Goal: Task Accomplishment & Management: Complete application form

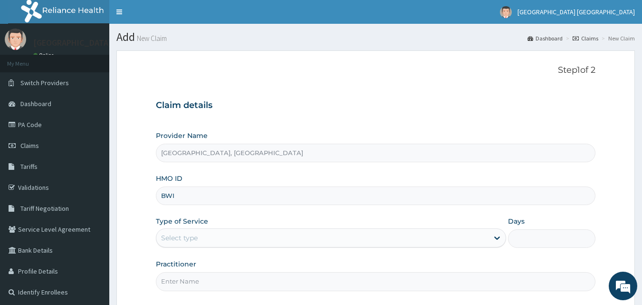
type input "BWI/10026/A"
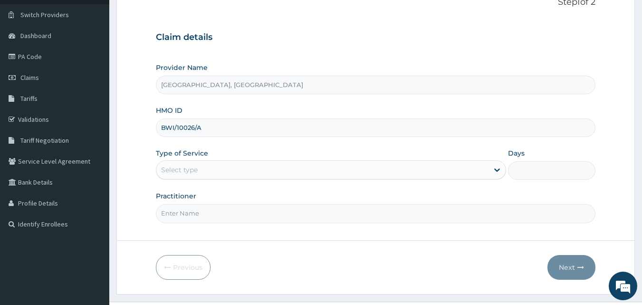
scroll to position [89, 0]
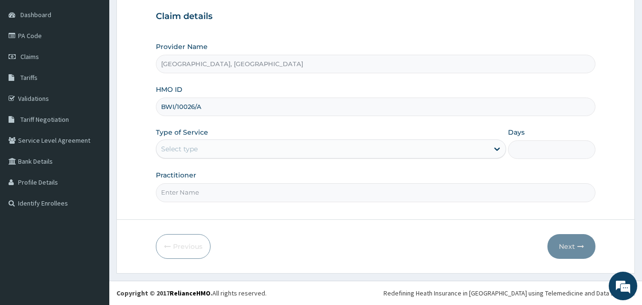
click at [238, 153] on div "Select type" at bounding box center [322, 148] width 332 height 15
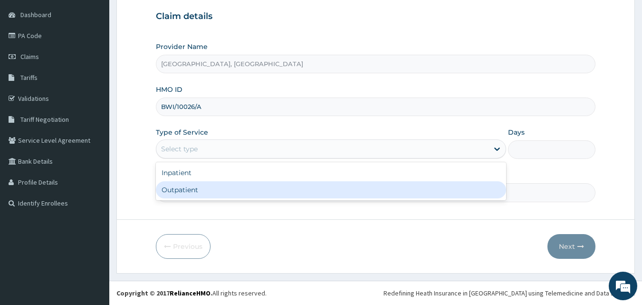
click at [200, 189] on div "Outpatient" at bounding box center [331, 189] width 350 height 17
type input "1"
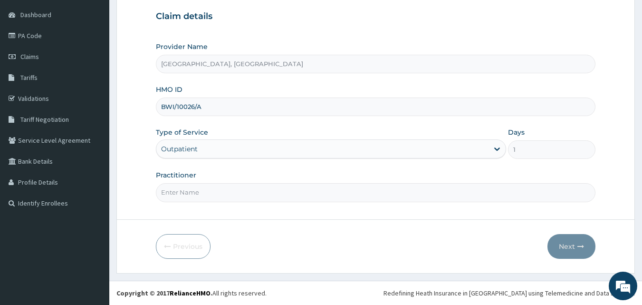
click at [176, 191] on input "Practitioner" at bounding box center [376, 192] width 440 height 19
type input "DR. SOLANKE"
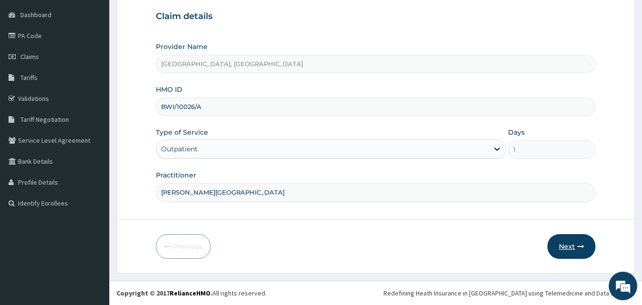
click at [579, 249] on icon "button" at bounding box center [580, 246] width 7 height 7
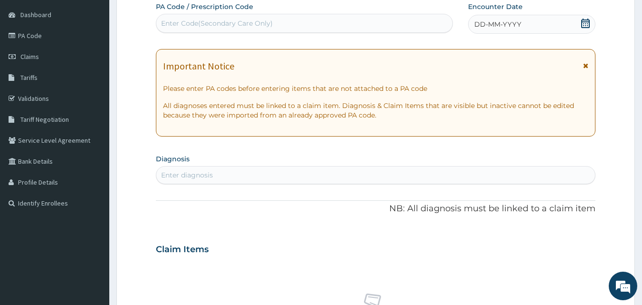
click at [539, 22] on div "DD-MM-YYYY" at bounding box center [531, 24] width 127 height 19
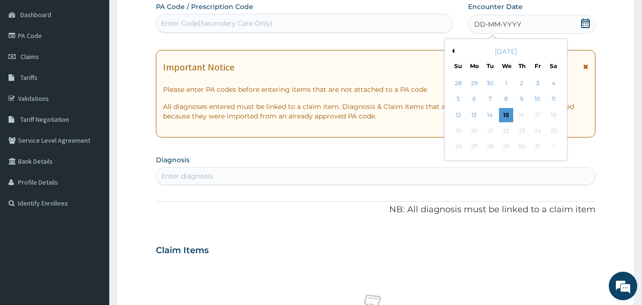
click at [453, 49] on button "Previous Month" at bounding box center [452, 50] width 5 height 5
click at [525, 131] on div "25" at bounding box center [522, 131] width 14 height 14
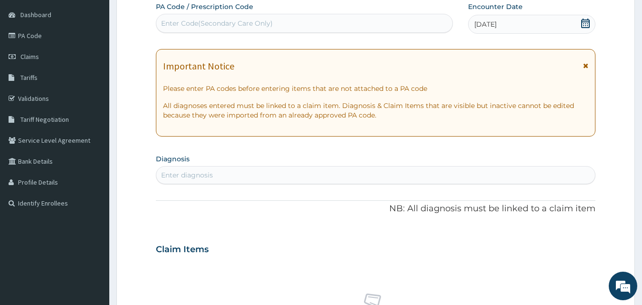
click at [241, 20] on div "Enter Code(Secondary Care Only)" at bounding box center [217, 24] width 112 height 10
click at [200, 176] on div "Enter diagnosis" at bounding box center [187, 175] width 52 height 10
type input "L"
type input "LOW BACK"
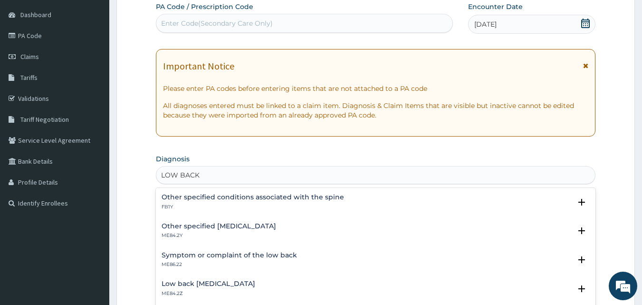
click at [172, 284] on h4 "Low back pain, unspecified" at bounding box center [209, 283] width 94 height 7
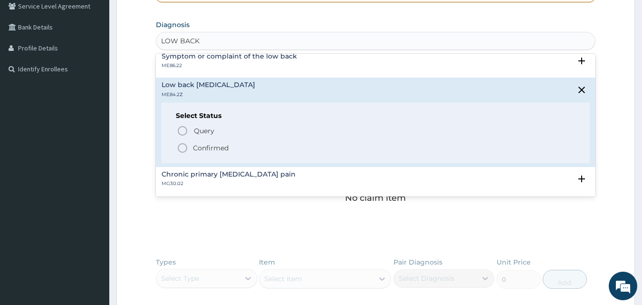
scroll to position [66, 0]
click at [180, 146] on icon "status option filled" at bounding box center [182, 146] width 11 height 11
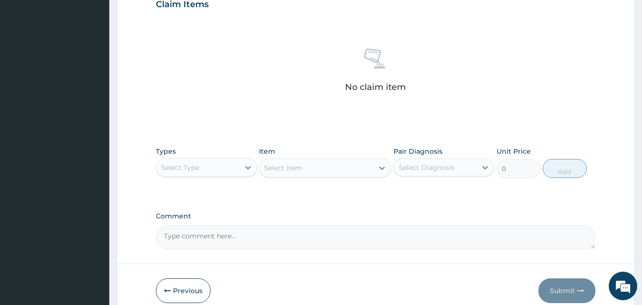
scroll to position [381, 0]
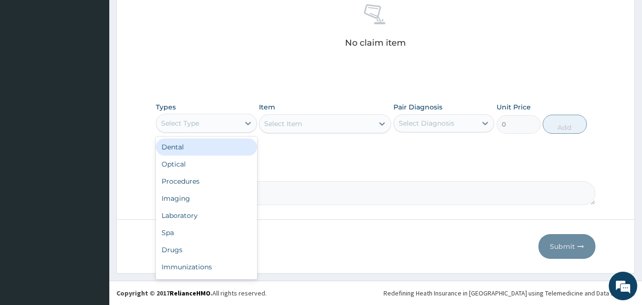
click at [218, 123] on div "Select Type" at bounding box center [197, 122] width 83 height 15
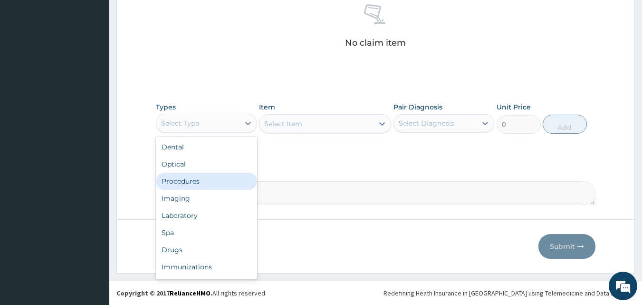
click at [194, 180] on div "Procedures" at bounding box center [206, 180] width 101 height 17
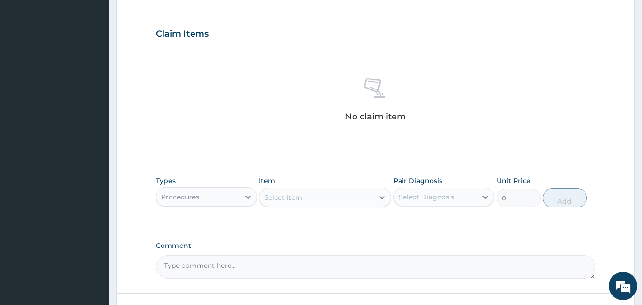
scroll to position [248, 0]
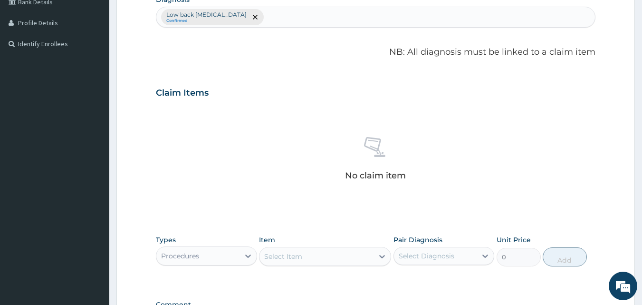
click at [290, 17] on div "Low back pain, unspecified Confirmed" at bounding box center [375, 17] width 439 height 20
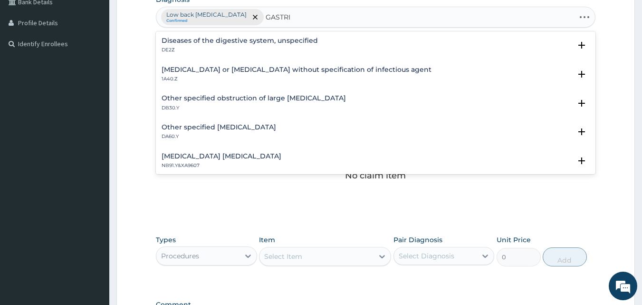
type input "GASTRIC"
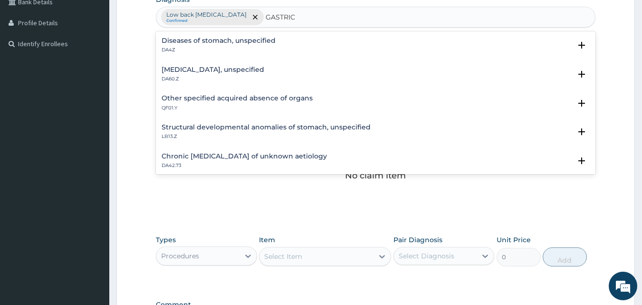
click at [212, 73] on h4 "Gastric ulcer, unspecified" at bounding box center [213, 69] width 103 height 7
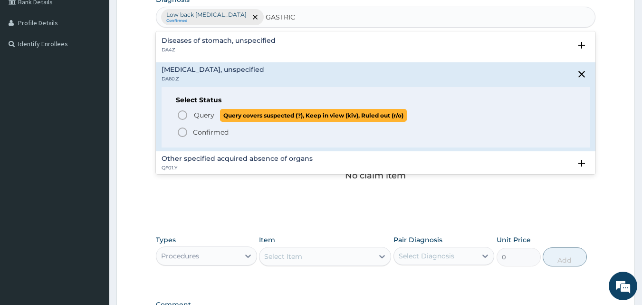
click at [182, 114] on icon "status option query" at bounding box center [182, 114] width 11 height 11
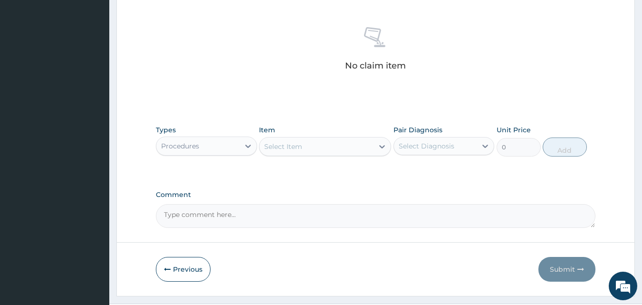
scroll to position [367, 0]
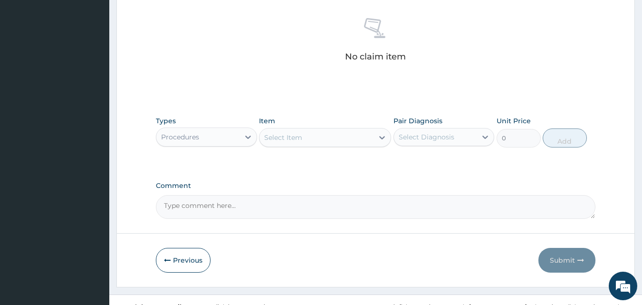
click at [289, 139] on div "Select Item" at bounding box center [283, 138] width 38 height 10
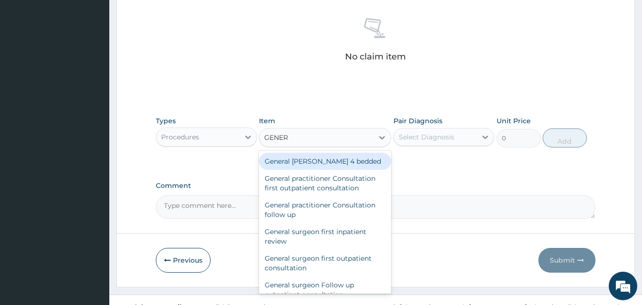
type input "GENERA"
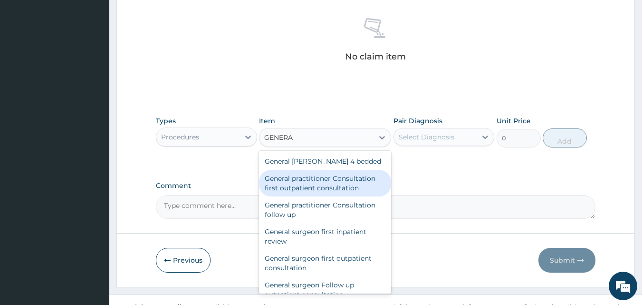
click at [293, 181] on div "General practitioner Consultation first outpatient consultation" at bounding box center [325, 183] width 132 height 27
type input "3547.5"
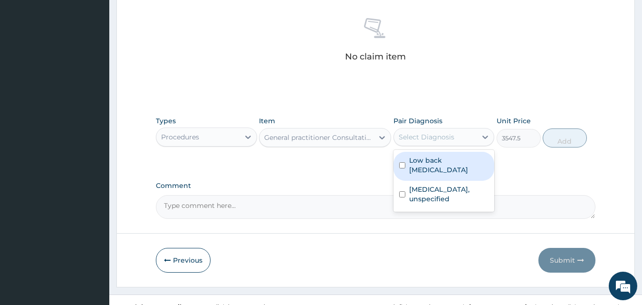
click at [406, 139] on div "Select Diagnosis" at bounding box center [427, 137] width 56 height 10
click at [402, 164] on input "checkbox" at bounding box center [402, 165] width 6 height 6
checkbox input "true"
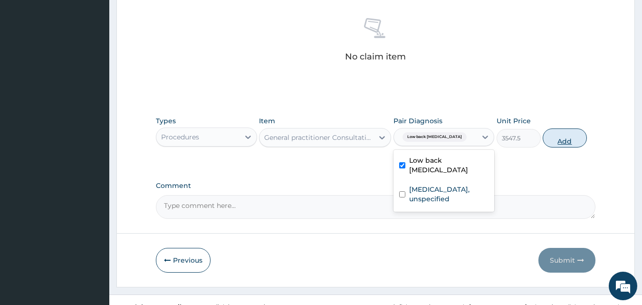
click at [569, 134] on button "Add" at bounding box center [565, 137] width 44 height 19
type input "0"
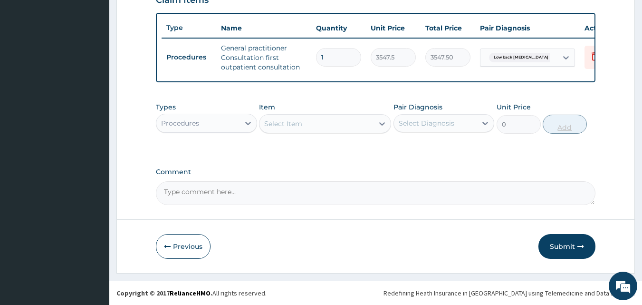
scroll to position [348, 0]
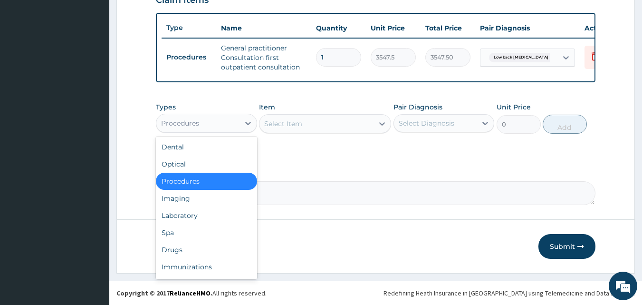
click at [226, 123] on div "Procedures" at bounding box center [197, 122] width 83 height 15
click at [175, 251] on div "Drugs" at bounding box center [206, 249] width 101 height 17
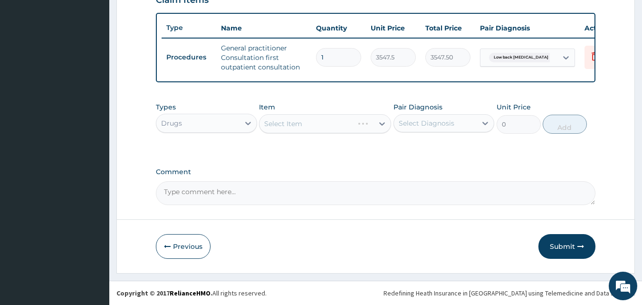
click at [283, 121] on div "Select Item" at bounding box center [325, 123] width 132 height 19
click at [290, 127] on div "Select Item" at bounding box center [325, 123] width 132 height 19
click at [297, 122] on div "Select Item" at bounding box center [283, 124] width 38 height 10
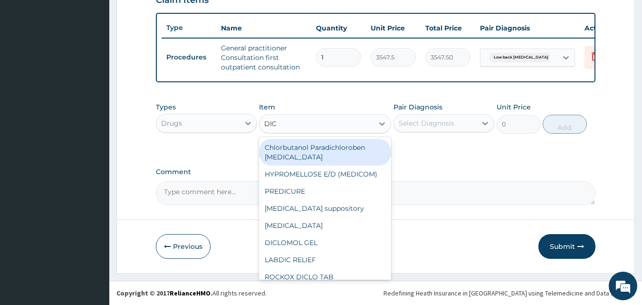
type input "DICL"
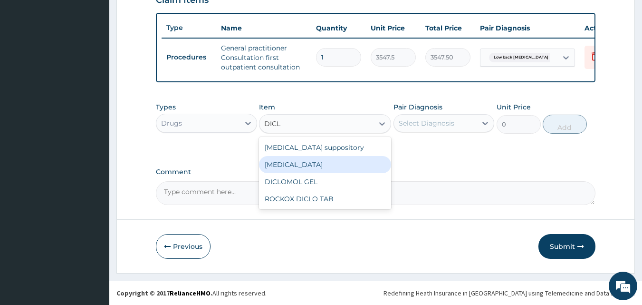
click at [281, 168] on div "Diclofenac" at bounding box center [325, 164] width 132 height 17
type input "591.25"
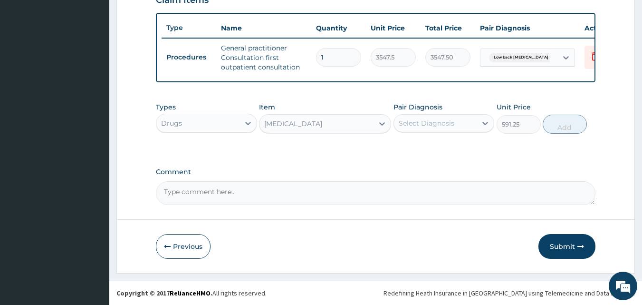
click at [432, 125] on div "Select Diagnosis" at bounding box center [427, 123] width 56 height 10
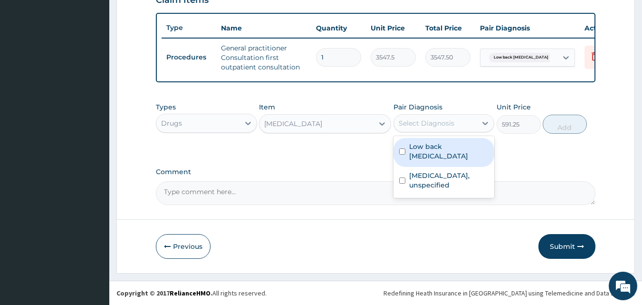
click at [402, 153] on input "checkbox" at bounding box center [402, 151] width 6 height 6
checkbox input "true"
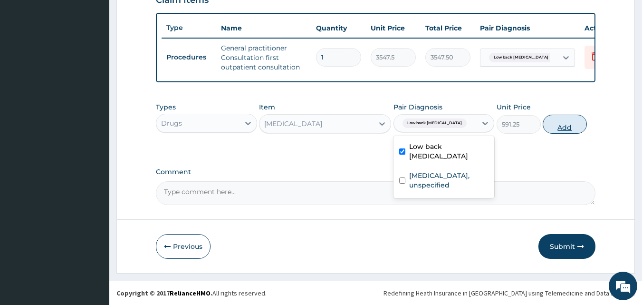
click at [568, 125] on button "Add" at bounding box center [565, 124] width 44 height 19
type input "0"
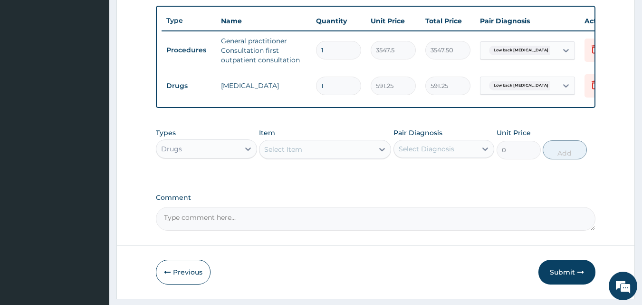
click at [280, 154] on div "Select Item" at bounding box center [283, 149] width 38 height 10
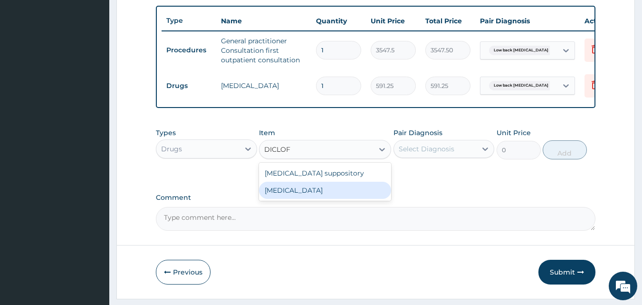
type input "DICLO"
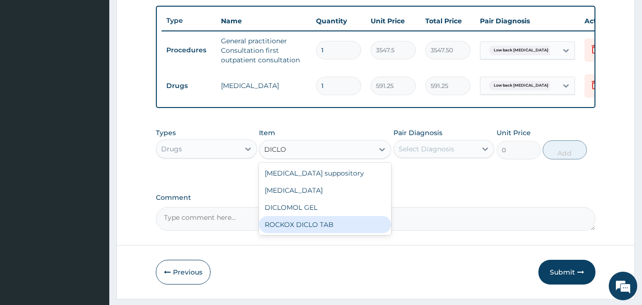
click at [288, 232] on div "ROCKOX DICLO TAB" at bounding box center [325, 224] width 132 height 17
type input "82.775"
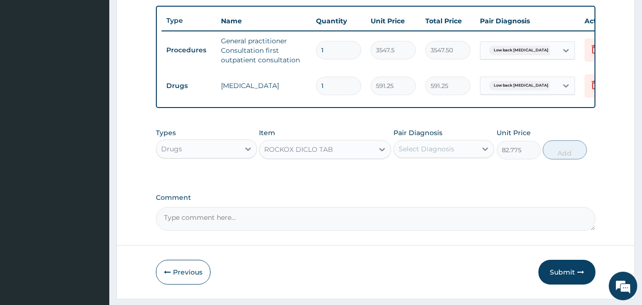
click at [432, 153] on div "Select Diagnosis" at bounding box center [427, 149] width 56 height 10
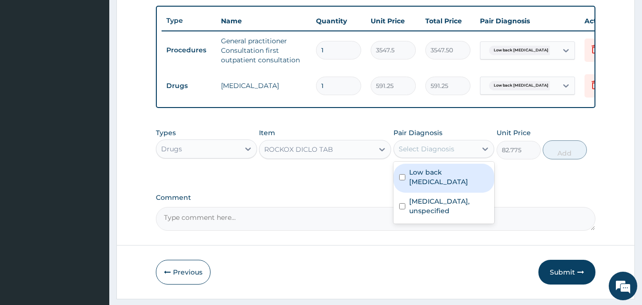
click at [403, 180] on input "checkbox" at bounding box center [402, 177] width 6 height 6
checkbox input "true"
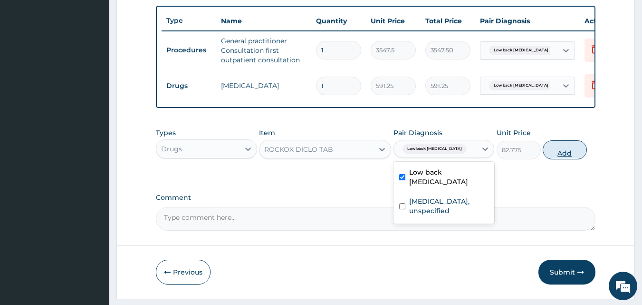
click at [566, 159] on button "Add" at bounding box center [565, 149] width 44 height 19
type input "0"
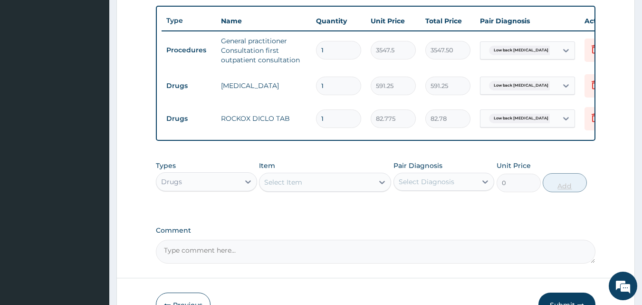
type input "10"
type input "827.75"
type input "10"
click at [297, 190] on div "Select Item" at bounding box center [316, 181] width 114 height 15
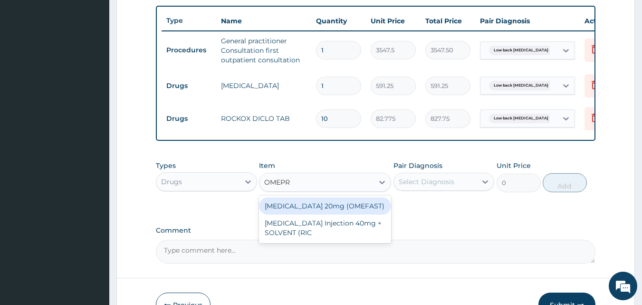
type input "OMEPRA"
click at [306, 213] on div "OMEPRAZOLE 20mg (OMEFAST)" at bounding box center [325, 205] width 132 height 17
type input "82.775"
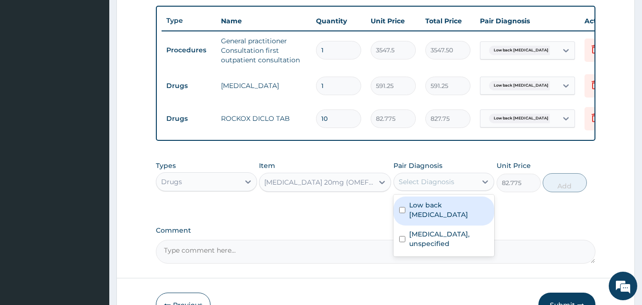
click at [430, 186] on div "Select Diagnosis" at bounding box center [427, 182] width 56 height 10
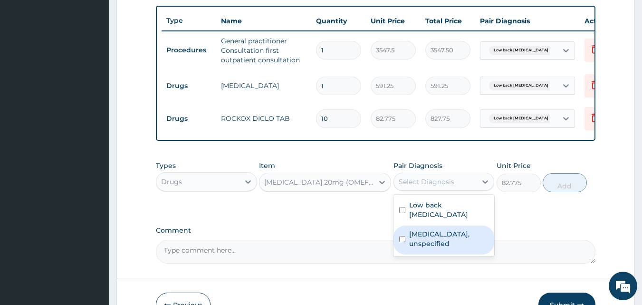
click at [402, 242] on input "checkbox" at bounding box center [402, 239] width 6 height 6
checkbox input "true"
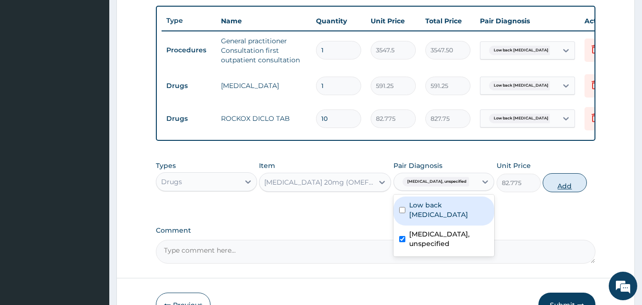
click at [565, 192] on button "Add" at bounding box center [565, 182] width 44 height 19
type input "0"
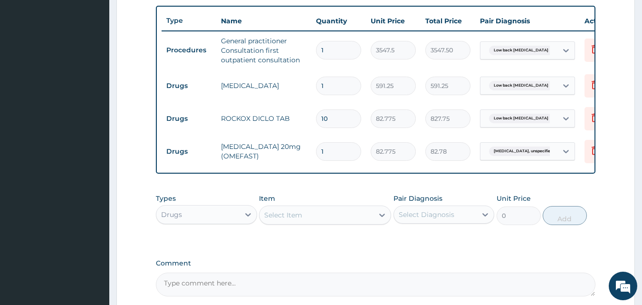
type input "10"
type input "827.75"
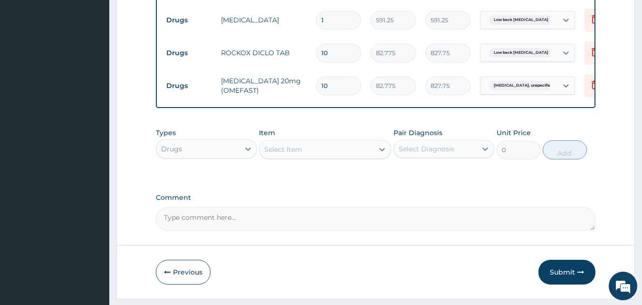
scroll to position [446, 0]
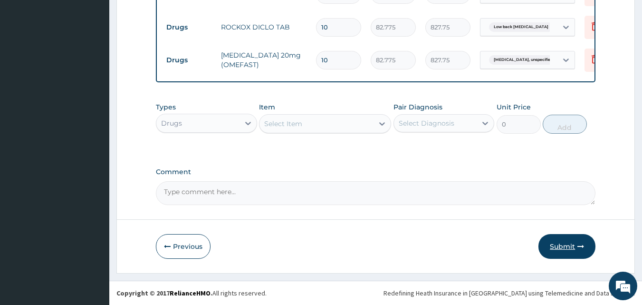
type input "10"
click at [557, 247] on button "Submit" at bounding box center [566, 246] width 57 height 25
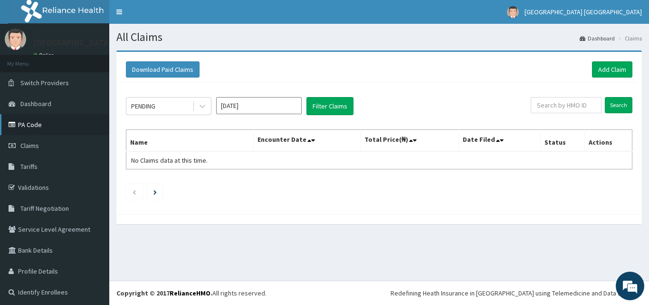
click at [29, 126] on link "PA Code" at bounding box center [54, 124] width 109 height 21
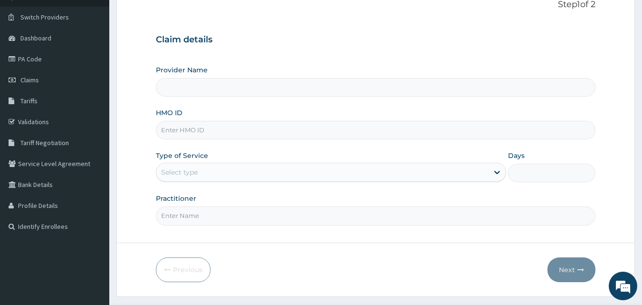
scroll to position [67, 0]
type input "[GEOGRAPHIC_DATA], [GEOGRAPHIC_DATA]"
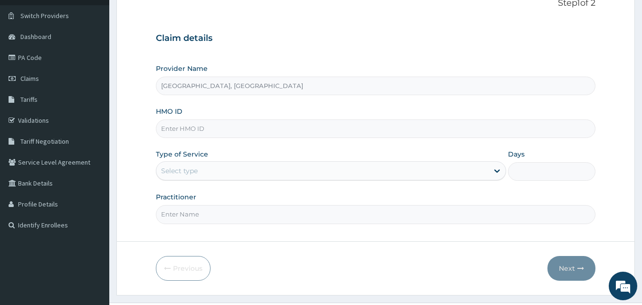
scroll to position [0, 0]
click at [262, 130] on input "HMO ID" at bounding box center [376, 128] width 440 height 19
type input "BWI/10026/A"
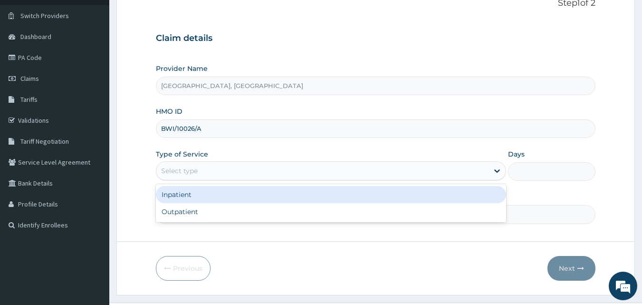
click at [220, 172] on div "Select type" at bounding box center [322, 170] width 332 height 15
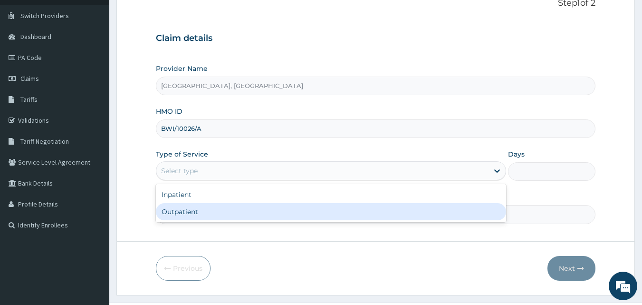
click at [190, 211] on div "Outpatient" at bounding box center [331, 211] width 350 height 17
type input "1"
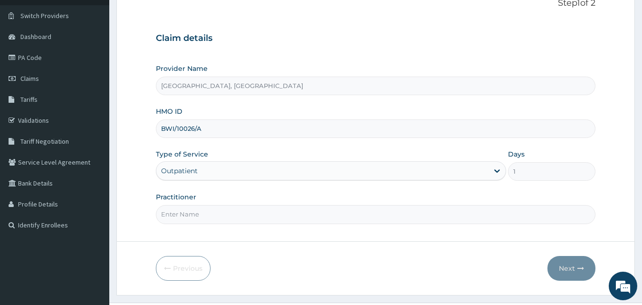
click at [205, 215] on input "Practitioner" at bounding box center [376, 214] width 440 height 19
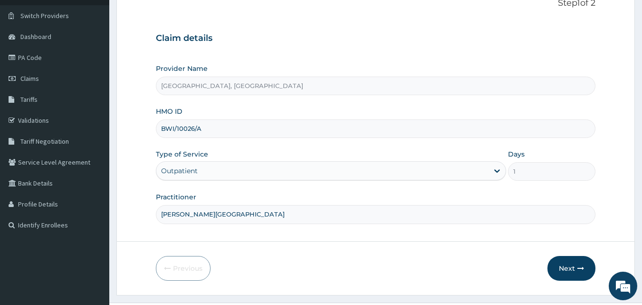
click at [258, 211] on input "DR. ALAWODE" at bounding box center [376, 214] width 440 height 19
type input "DR. OLADIRAN"
click at [565, 270] on button "Next" at bounding box center [571, 268] width 48 height 25
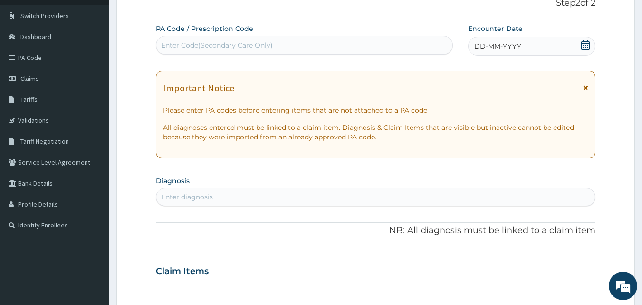
click at [528, 56] on div "PA Code / Prescription Code Enter Code(Secondary Care Only) Encounter Date DD-M…" at bounding box center [376, 270] width 440 height 492
click at [526, 47] on div "DD-MM-YYYY" at bounding box center [531, 46] width 127 height 19
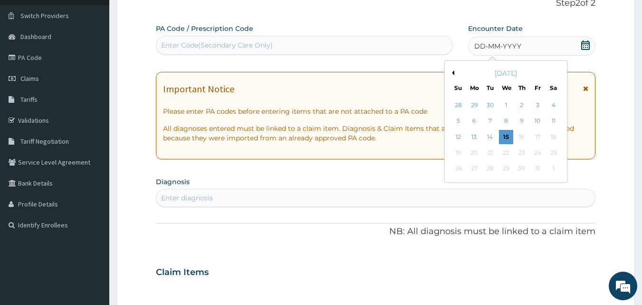
click at [452, 71] on button "Previous Month" at bounding box center [452, 72] width 5 height 5
click at [523, 151] on div "25" at bounding box center [522, 152] width 14 height 14
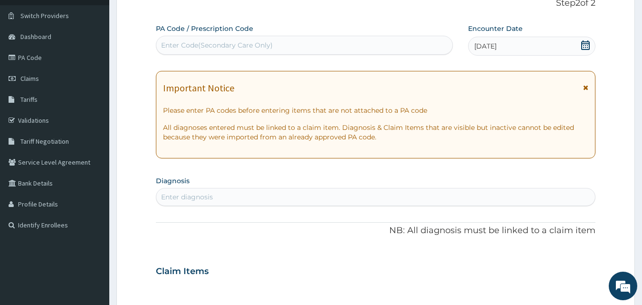
click at [237, 50] on div "Enter Code(Secondary Care Only)" at bounding box center [217, 45] width 112 height 10
paste input "PA/667D0A"
type input "PA/667D0A"
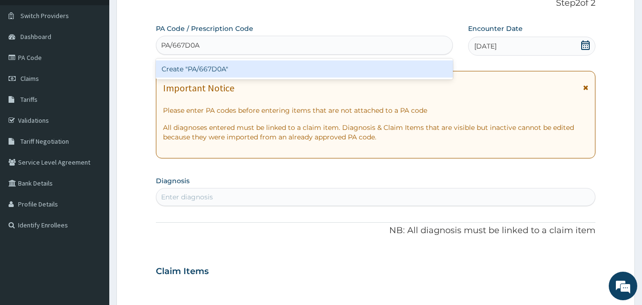
click at [168, 70] on div "Create "PA/667D0A"" at bounding box center [304, 68] width 297 height 17
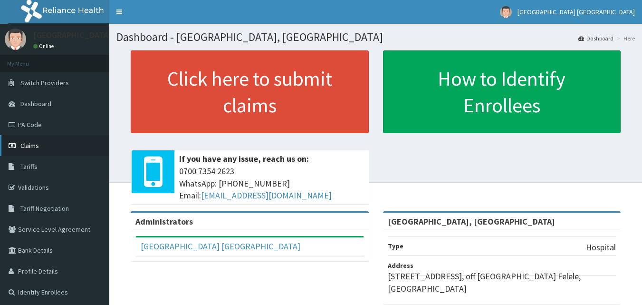
click at [41, 147] on link "Claims" at bounding box center [54, 145] width 109 height 21
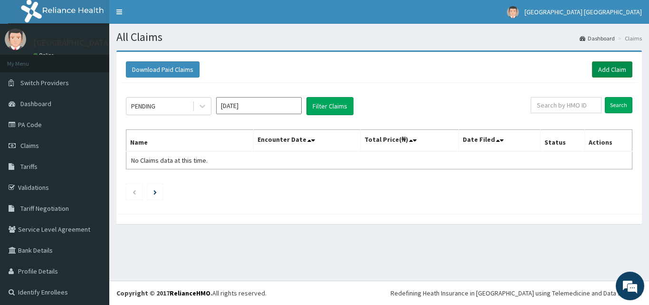
click at [611, 67] on link "Add Claim" at bounding box center [612, 69] width 40 height 16
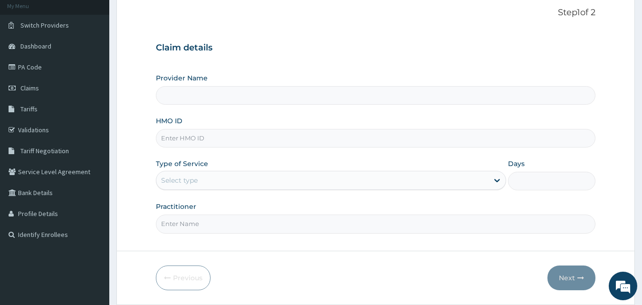
scroll to position [60, 0]
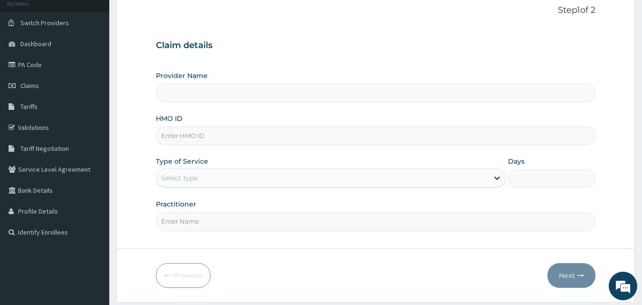
type input "Graceland Hospital, Ibadan"
click at [192, 133] on input "HMO ID" at bounding box center [376, 135] width 440 height 19
type input "BWI/10026/A"
click at [221, 178] on div "Select type" at bounding box center [322, 177] width 332 height 15
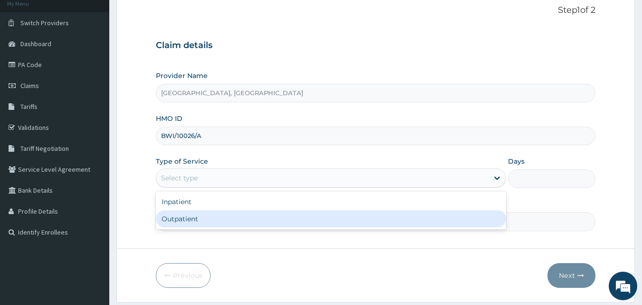
click at [185, 217] on div "Outpatient" at bounding box center [331, 218] width 350 height 17
type input "1"
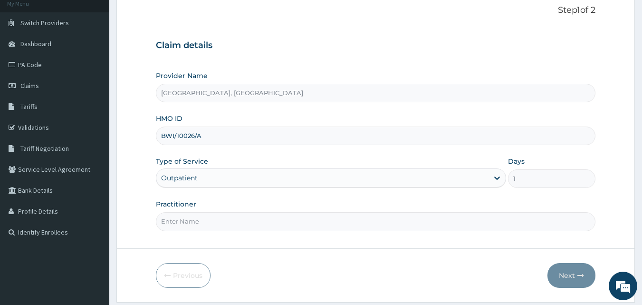
click at [290, 222] on input "Practitioner" at bounding box center [376, 221] width 440 height 19
type input "DR. OLADIRAN"
click at [569, 276] on button "Next" at bounding box center [571, 275] width 48 height 25
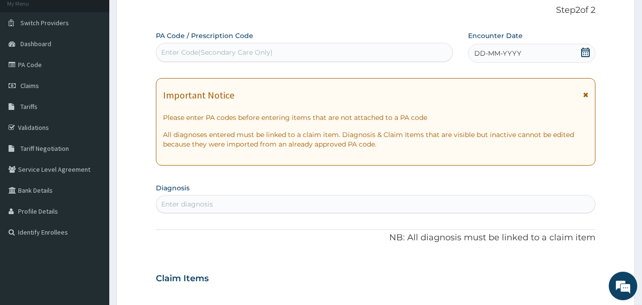
click at [534, 57] on div "DD-MM-YYYY" at bounding box center [531, 53] width 127 height 19
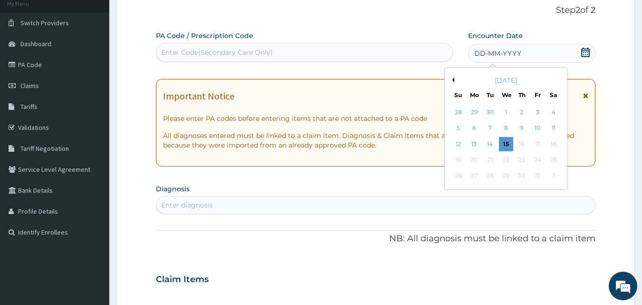
click at [448, 80] on div "Previous Month October 2025 Su Mo Tu We Th Fr Sa 28 29 30 1 2 3 4 5 6 7 8 9 10 …" at bounding box center [505, 128] width 123 height 122
click at [454, 79] on button "Previous Month" at bounding box center [452, 79] width 5 height 5
click at [525, 161] on div "25" at bounding box center [522, 160] width 14 height 14
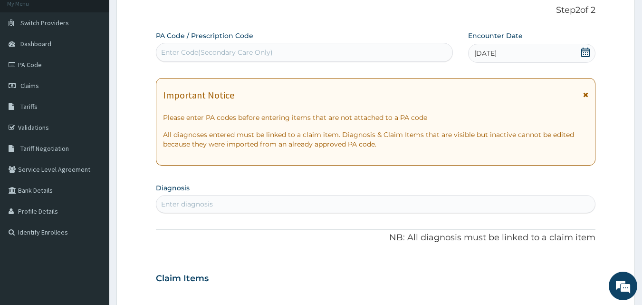
click at [204, 49] on div "Enter Code(Secondary Care Only)" at bounding box center [217, 53] width 112 height 10
paste input "PA/667D0A"
type input "PA/667D0A"
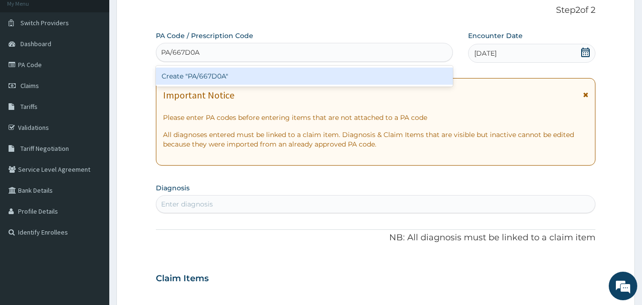
click at [181, 74] on div "Create "PA/667D0A"" at bounding box center [304, 75] width 297 height 17
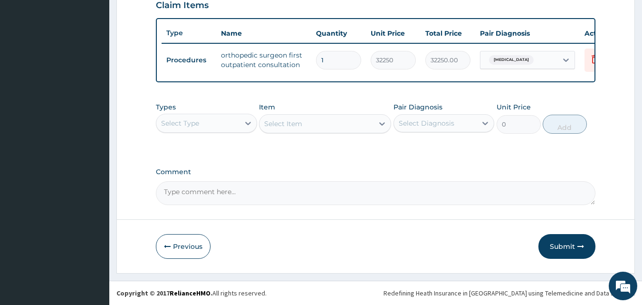
scroll to position [343, 0]
click at [567, 246] on button "Submit" at bounding box center [566, 246] width 57 height 25
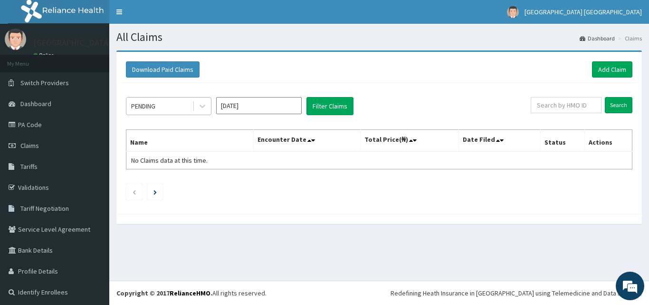
click at [179, 109] on div "PENDING" at bounding box center [159, 105] width 66 height 15
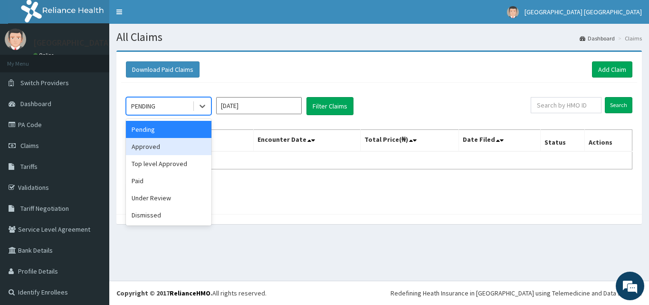
click at [161, 145] on div "Approved" at bounding box center [169, 146] width 86 height 17
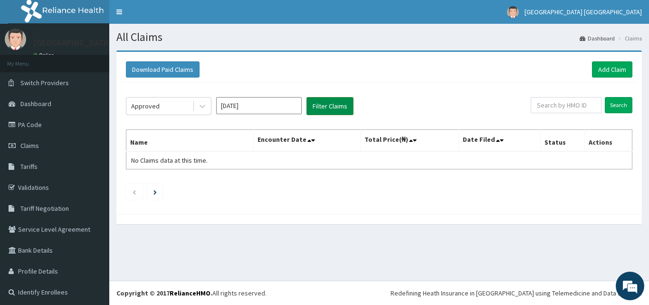
click at [337, 103] on button "Filter Claims" at bounding box center [329, 106] width 47 height 18
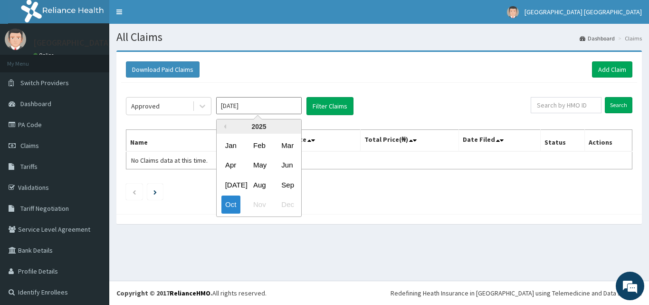
click at [273, 112] on input "[DATE]" at bounding box center [259, 105] width 86 height 17
click at [291, 183] on div "Sep" at bounding box center [287, 185] width 19 height 18
type input "[DATE]"
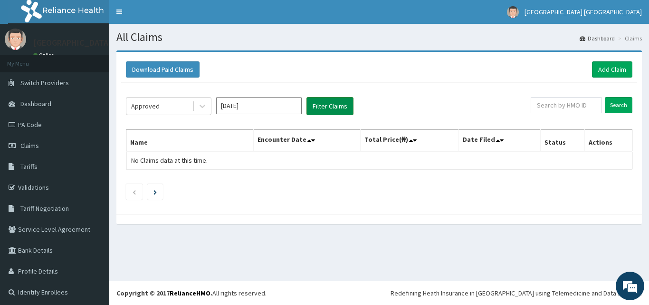
click at [336, 107] on button "Filter Claims" at bounding box center [329, 106] width 47 height 18
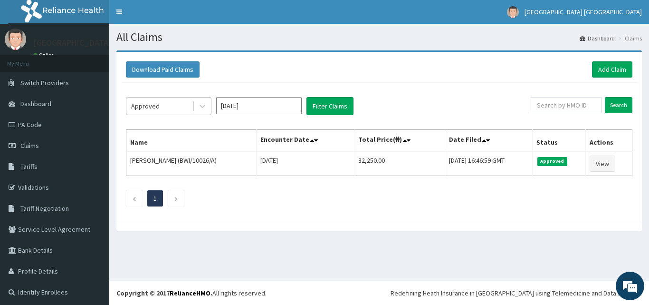
click at [170, 106] on div "Approved" at bounding box center [159, 105] width 66 height 15
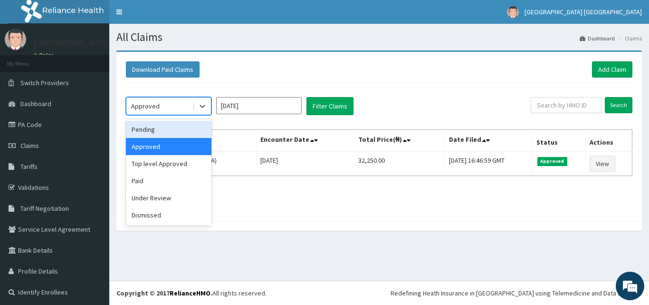
click at [154, 127] on div "Pending" at bounding box center [169, 129] width 86 height 17
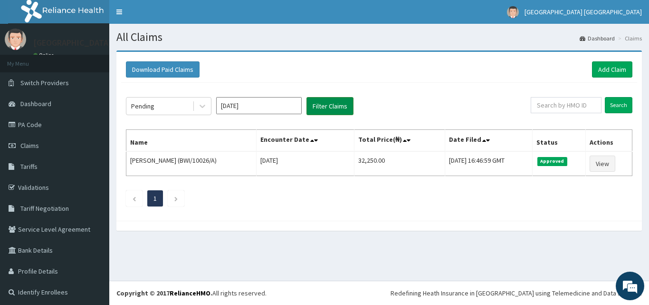
click at [327, 105] on button "Filter Claims" at bounding box center [329, 106] width 47 height 18
